Goal: Information Seeking & Learning: Learn about a topic

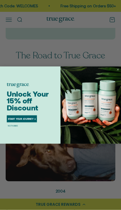
scroll to position [306, 0]
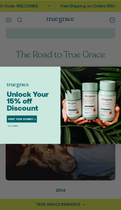
click at [116, 84] on img "POPUP Form" at bounding box center [90, 105] width 60 height 77
click at [118, 84] on img "POPUP Form" at bounding box center [90, 105] width 60 height 77
click at [114, 81] on img "POPUP Form" at bounding box center [90, 105] width 60 height 77
click at [116, 71] on circle "Close dialog" at bounding box center [118, 69] width 4 height 4
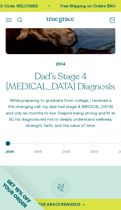
scroll to position [432, 0]
click at [37, 146] on button "Go to item 2 2005" at bounding box center [48, 148] width 28 height 11
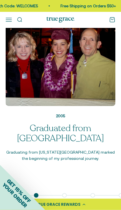
click at [65, 195] on button "Go to item 3 2005" at bounding box center [76, 200] width 28 height 11
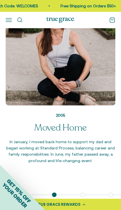
scroll to position [381, 0]
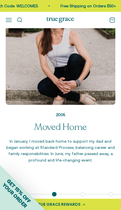
click at [82, 194] on button "Go to item 4 2007" at bounding box center [94, 199] width 28 height 11
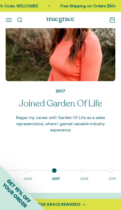
scroll to position [405, 0]
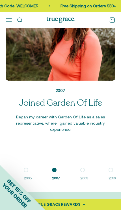
click at [84, 172] on button "Go to item 5 2009" at bounding box center [94, 175] width 28 height 11
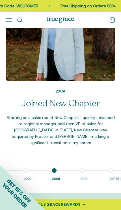
scroll to position [405, 0]
click at [29, 171] on button "Go to item 4 2007" at bounding box center [38, 176] width 28 height 11
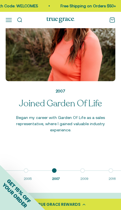
click at [81, 171] on button "Go to item 5 2009" at bounding box center [94, 176] width 28 height 11
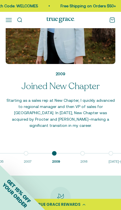
scroll to position [425, 0]
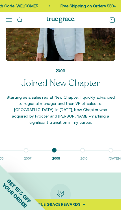
click at [84, 152] on button "Go to item 6 2016" at bounding box center [94, 155] width 28 height 11
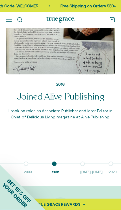
click at [84, 164] on button "Go to item 7 [DATE]-[DATE]" at bounding box center [94, 169] width 28 height 11
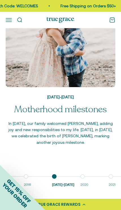
scroll to position [398, 0]
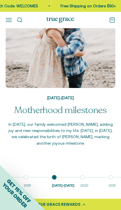
click at [80, 177] on button "Go to item 8 2020" at bounding box center [94, 182] width 28 height 11
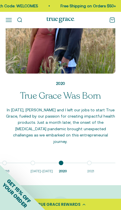
scroll to position [418, 0]
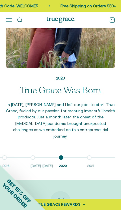
click at [88, 158] on button "Go to item 9 2021" at bounding box center [101, 163] width 28 height 11
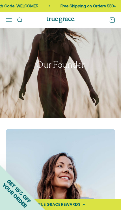
scroll to position [15, 0]
